Goal: Task Accomplishment & Management: Manage account settings

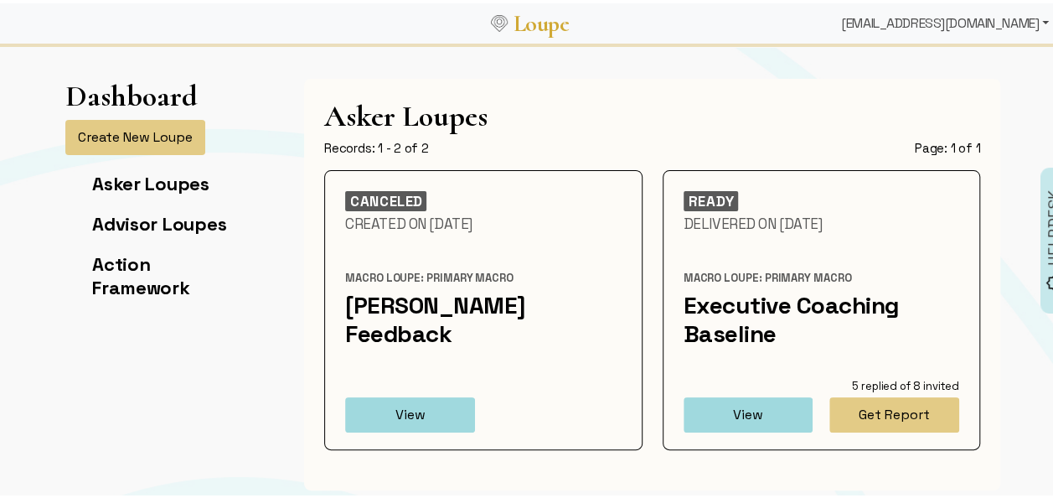
click at [978, 18] on div "[EMAIL_ADDRESS][DOMAIN_NAME]" at bounding box center [945, 20] width 221 height 34
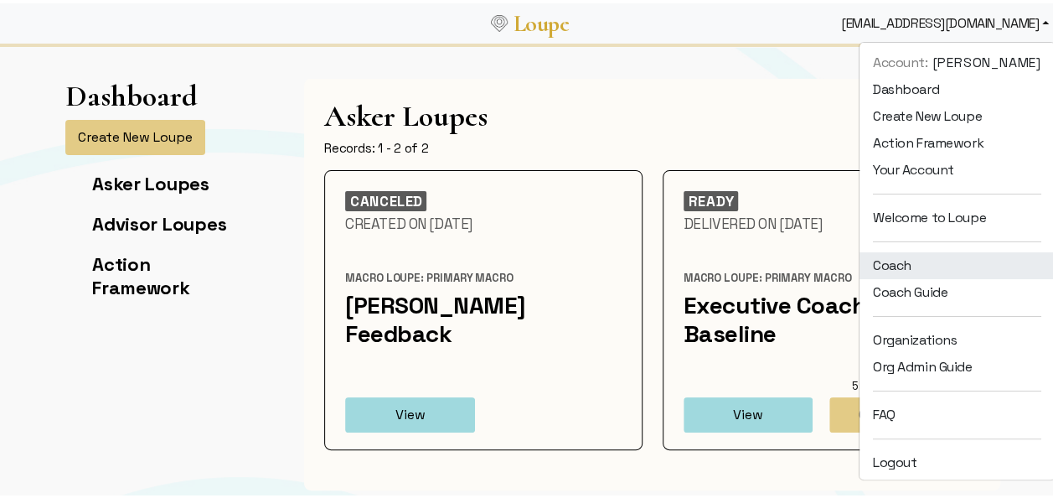
click at [900, 265] on link "Coach" at bounding box center [957, 262] width 195 height 27
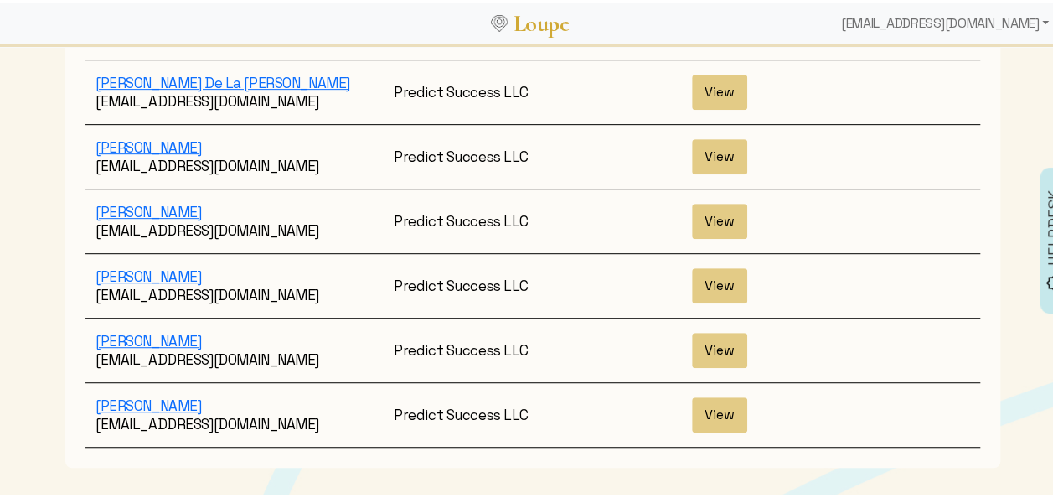
scroll to position [372, 0]
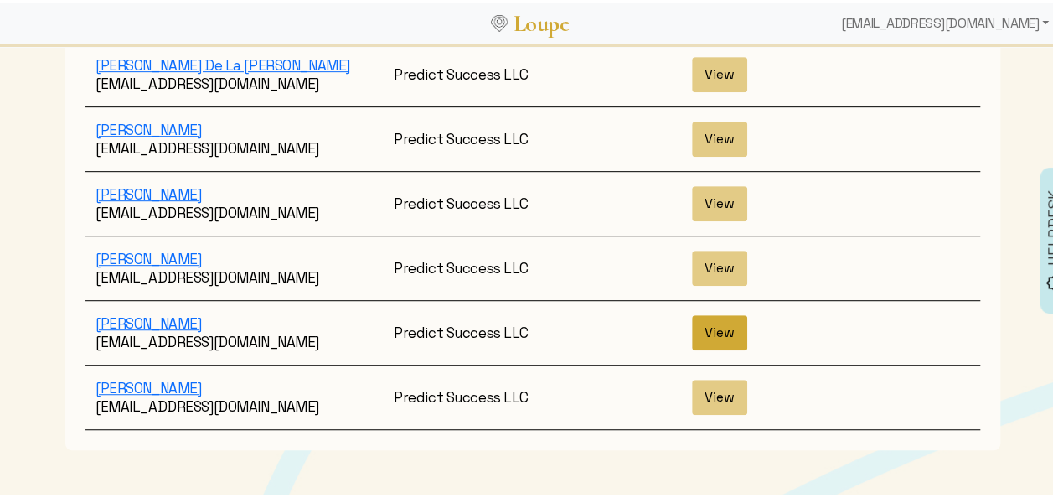
click at [700, 312] on button "View" at bounding box center [719, 329] width 55 height 35
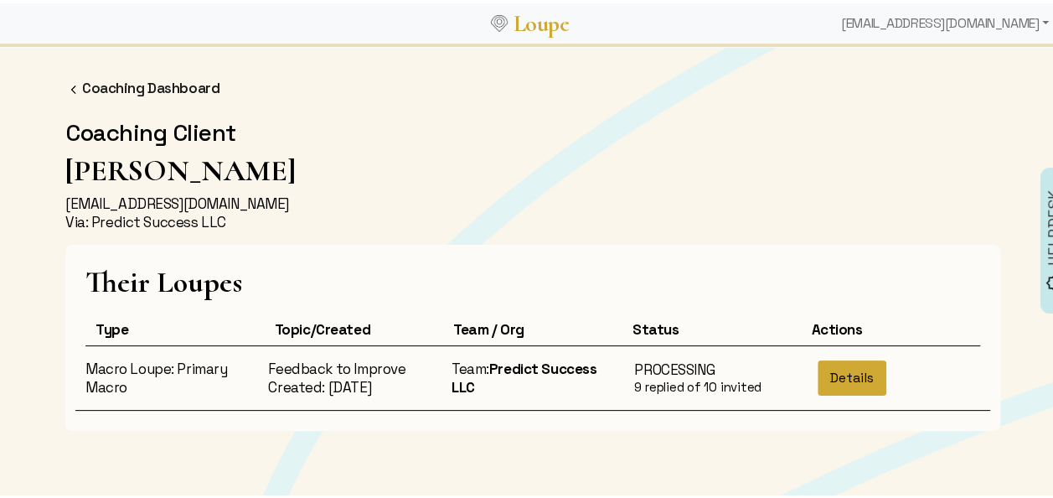
click at [848, 378] on button "Details" at bounding box center [852, 374] width 69 height 35
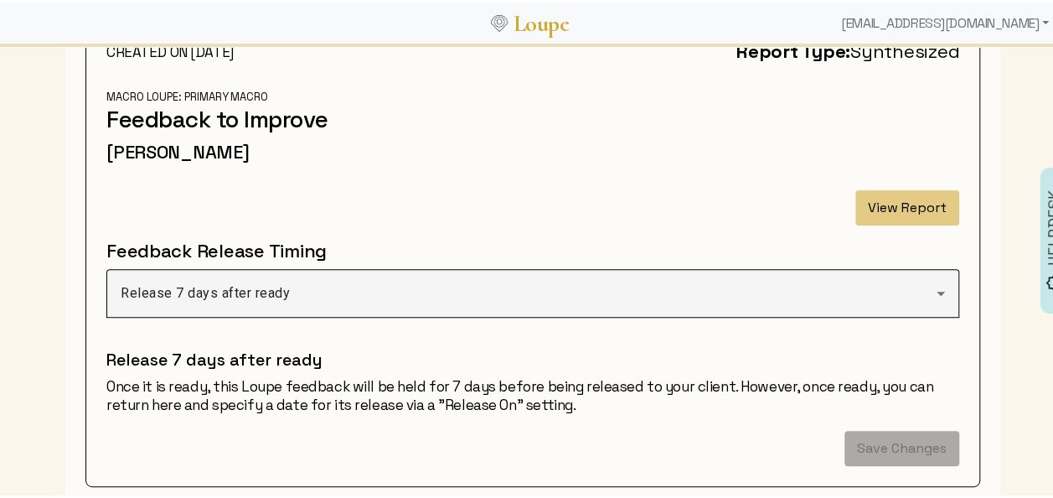
scroll to position [206, 0]
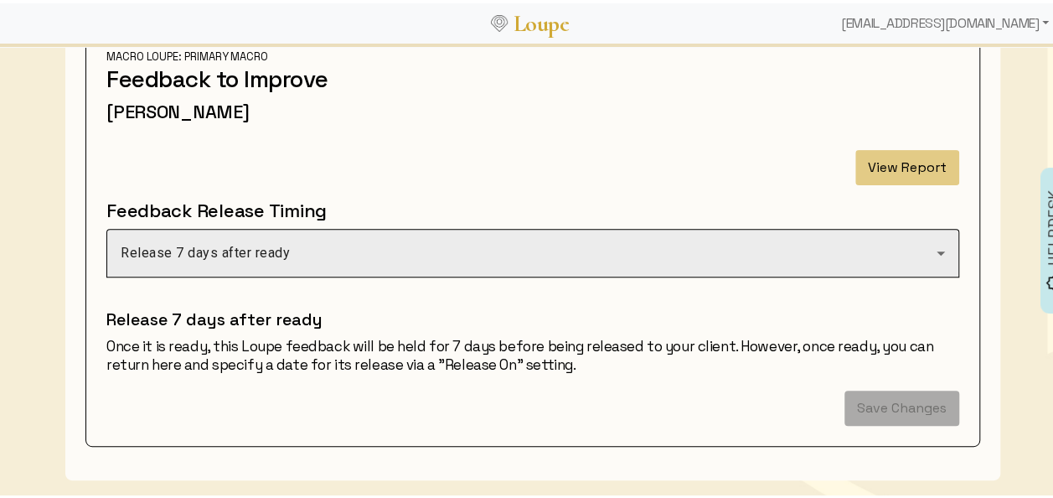
click at [489, 246] on div "Release 7 days after ready" at bounding box center [529, 250] width 816 height 20
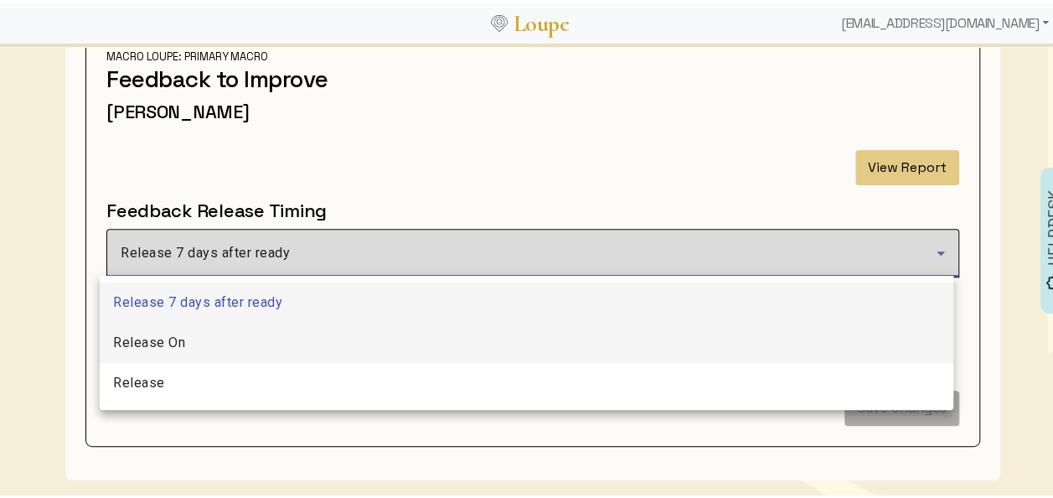
click at [173, 339] on span "Release On" at bounding box center [149, 339] width 72 height 20
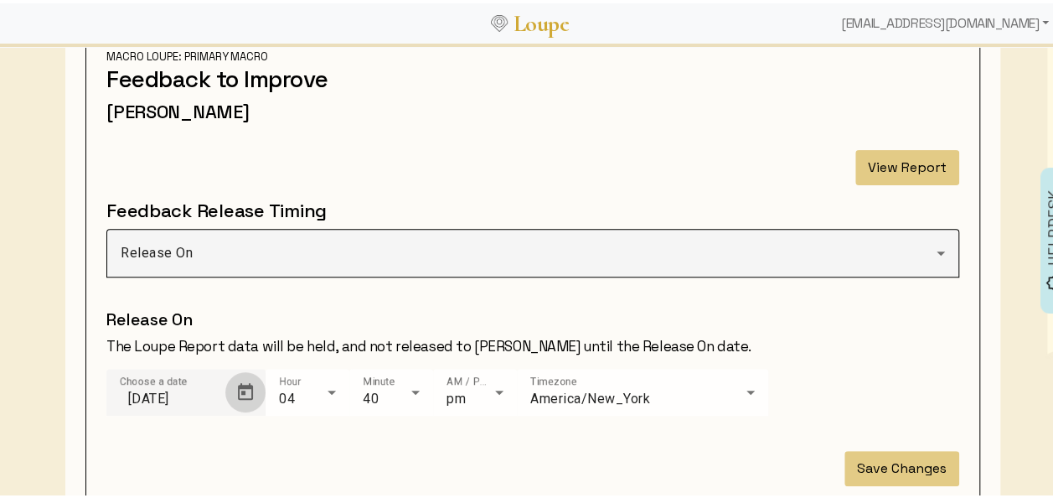
click at [233, 394] on span "Open calendar" at bounding box center [245, 389] width 40 height 40
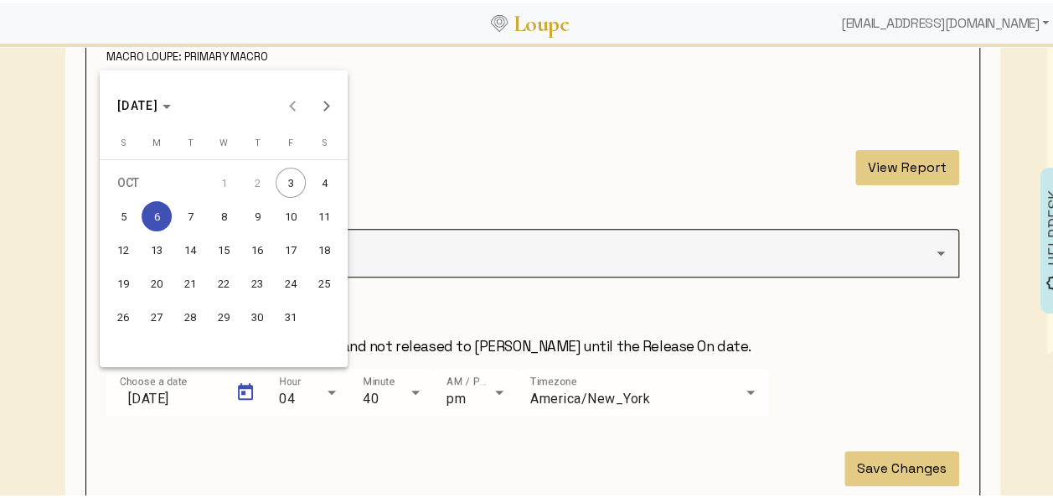
click at [293, 181] on div "3" at bounding box center [291, 179] width 30 height 30
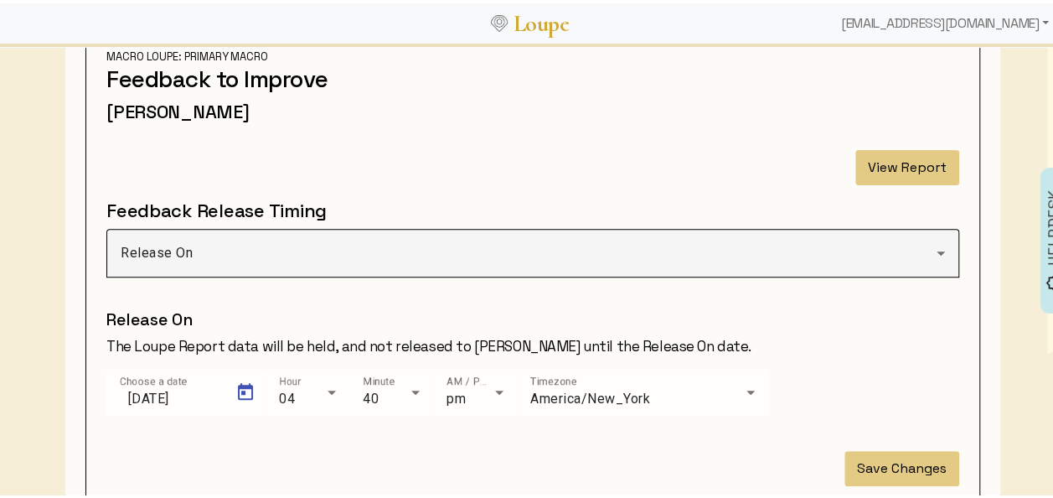
type input "[DATE]"
click at [912, 469] on button "Save Changes" at bounding box center [902, 465] width 115 height 35
click at [906, 466] on button "Save Changes" at bounding box center [902, 465] width 115 height 35
